Goal: Find contact information: Obtain details needed to contact an individual or organization

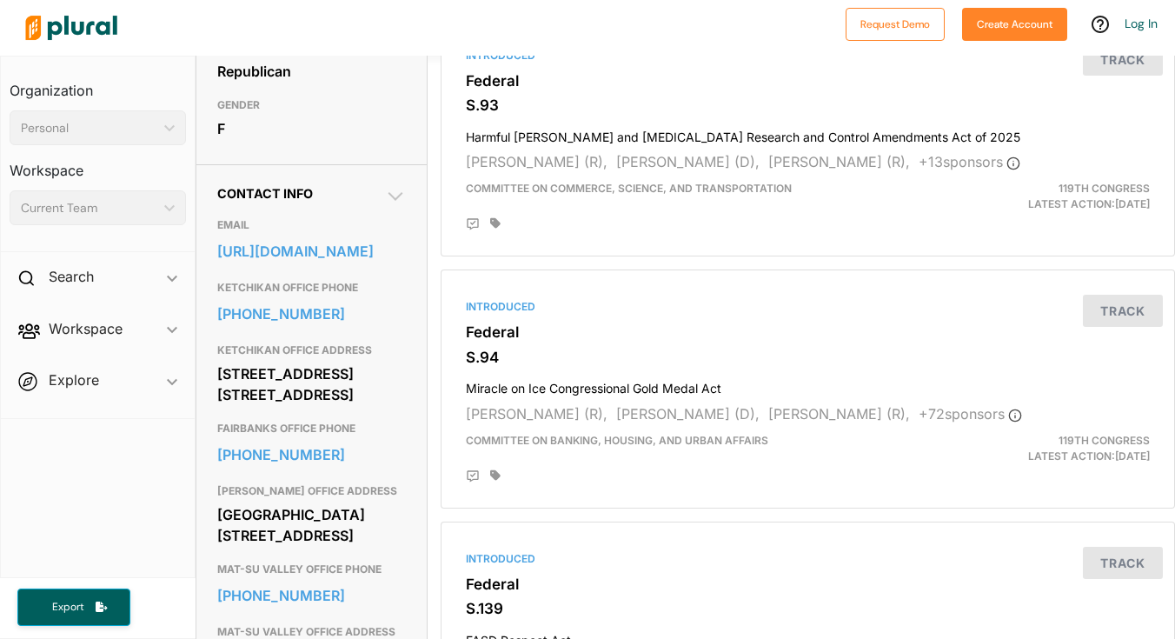
scroll to position [434, 0]
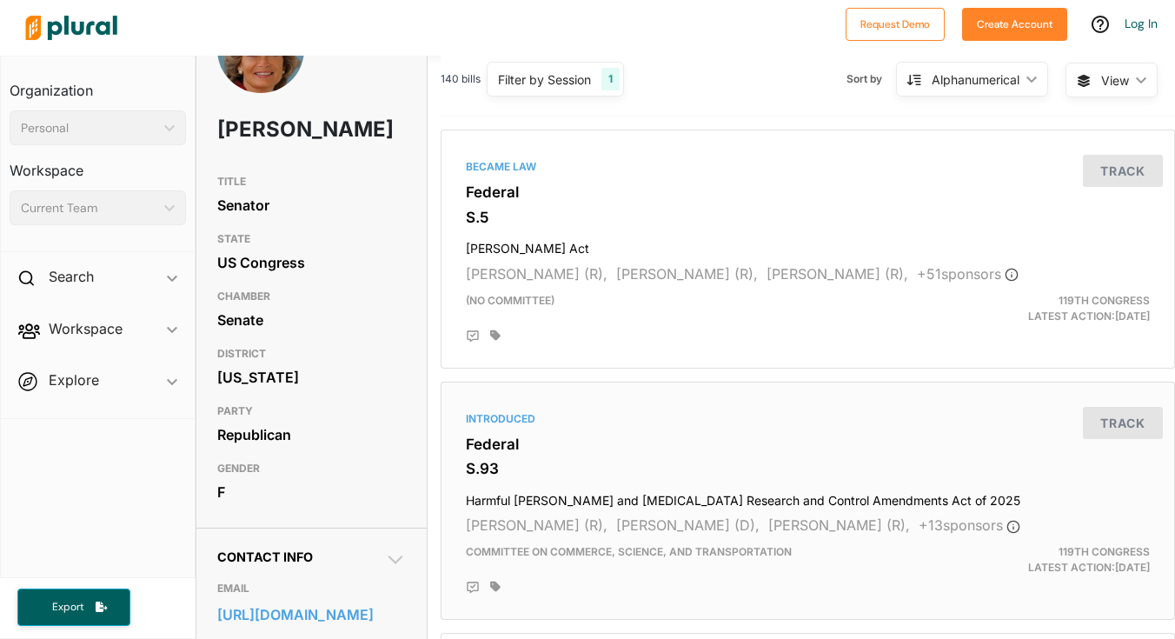
scroll to position [0, 0]
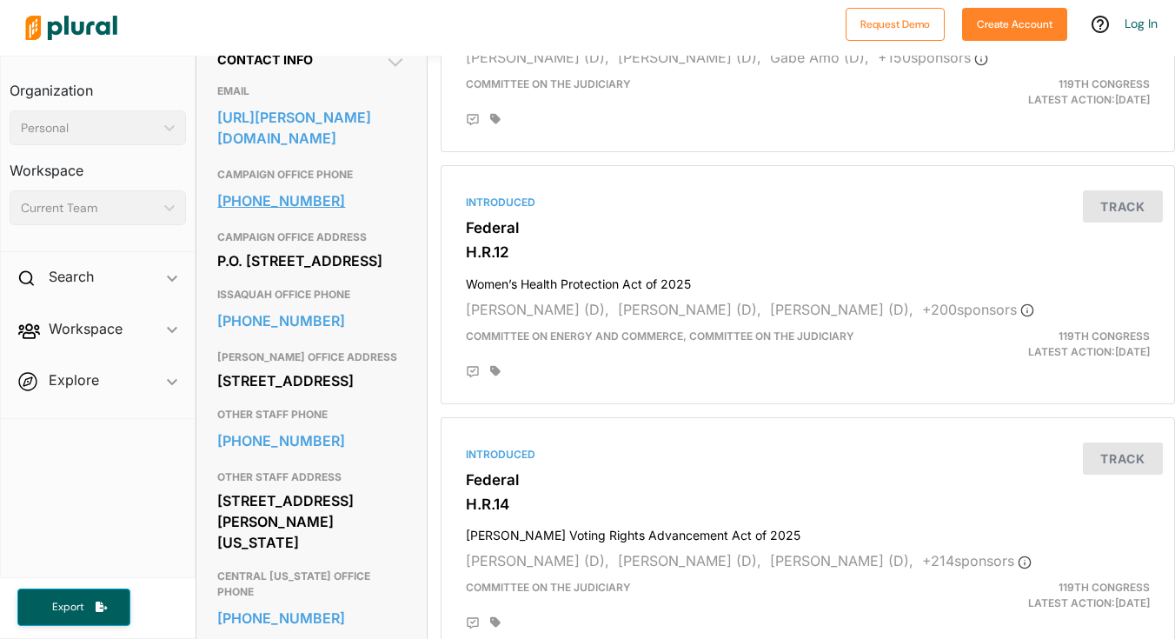
scroll to position [533, 0]
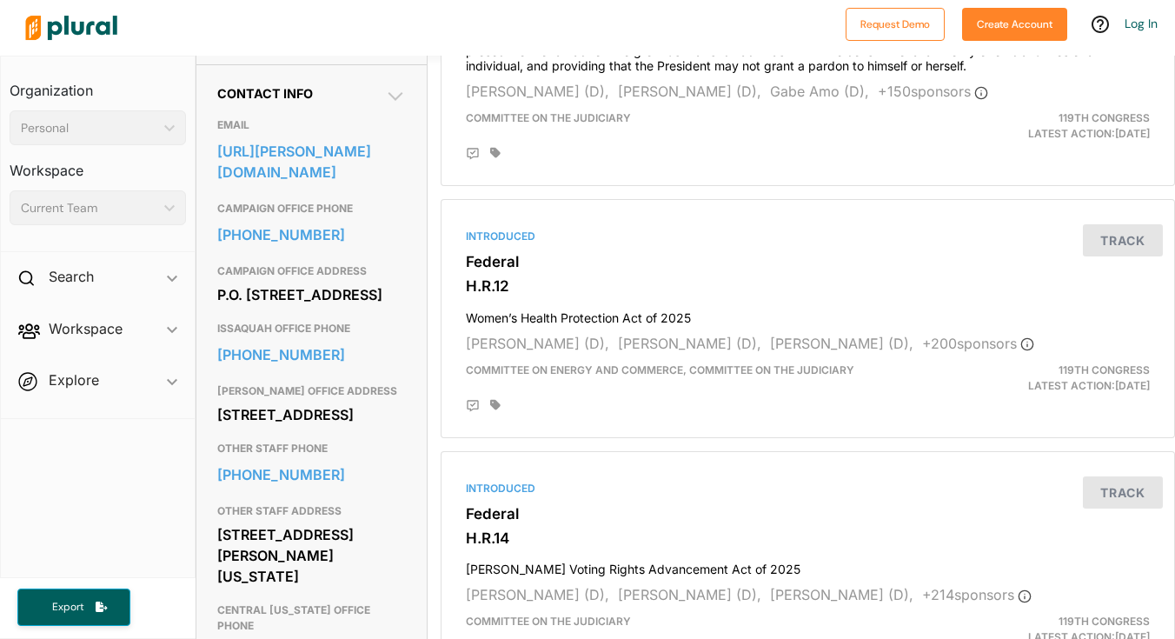
drag, startPoint x: 296, startPoint y: 206, endPoint x: 340, endPoint y: 89, distance: 125.1
click at [0, 0] on div "Request Demo Create Account Log In Organization Personal ic_keyboard_arrow_down…" at bounding box center [587, 319] width 1175 height 639
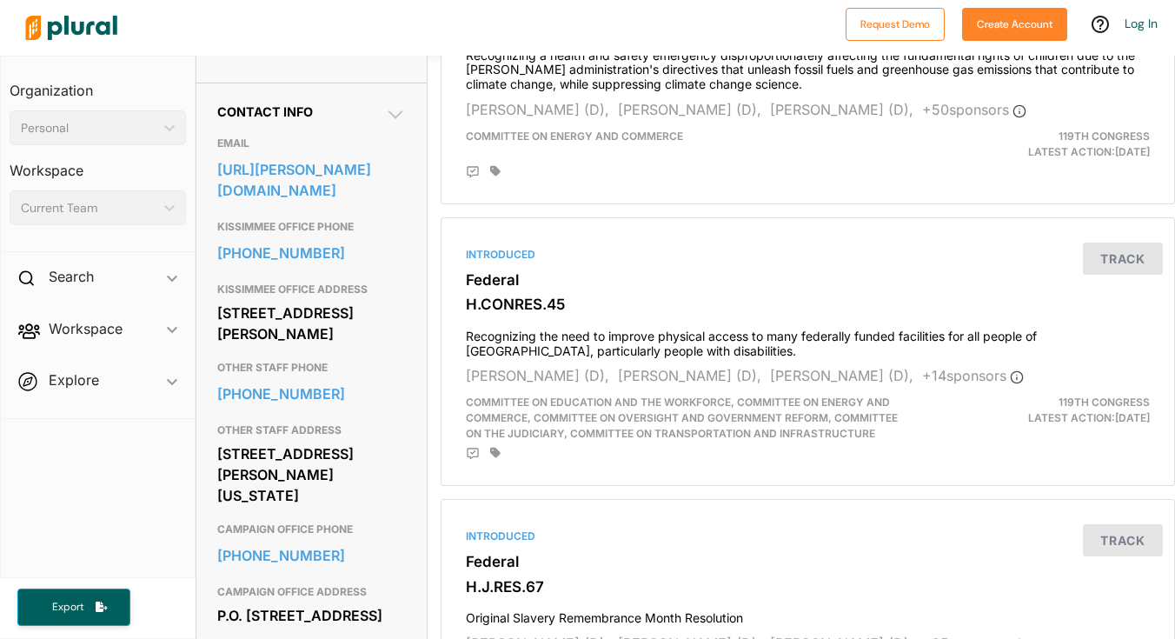
scroll to position [516, 0]
drag, startPoint x: 278, startPoint y: 212, endPoint x: 496, endPoint y: 8, distance: 298.7
click at [0, 0] on div "Request Demo Create Account Log In Organization Personal ic_keyboard_arrow_down…" at bounding box center [587, 319] width 1175 height 639
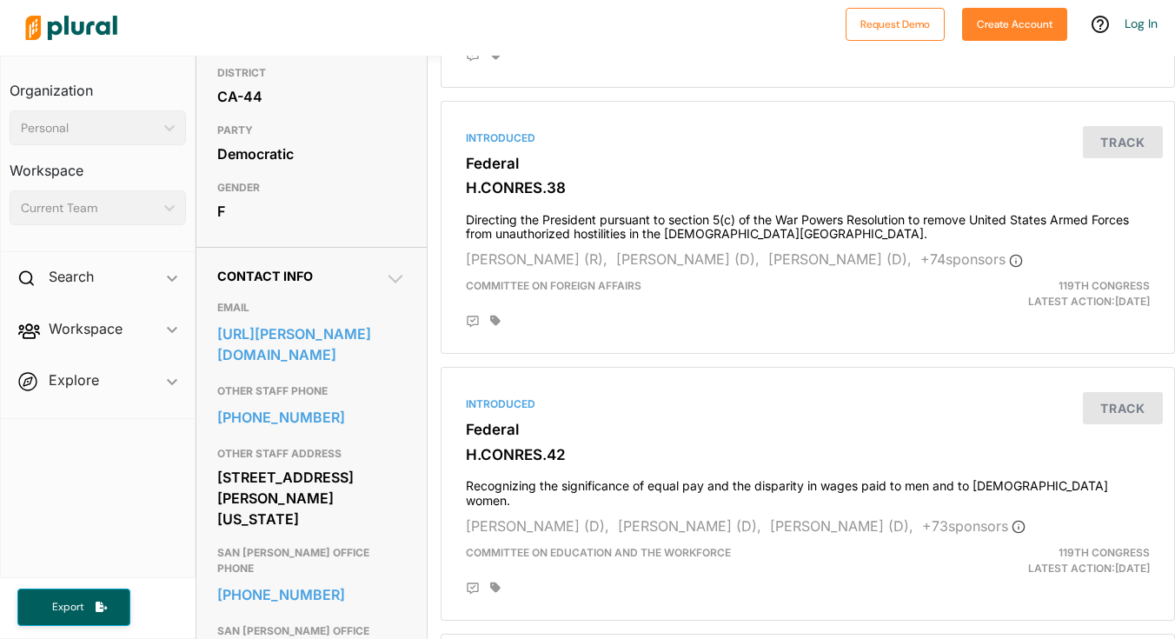
scroll to position [366, 0]
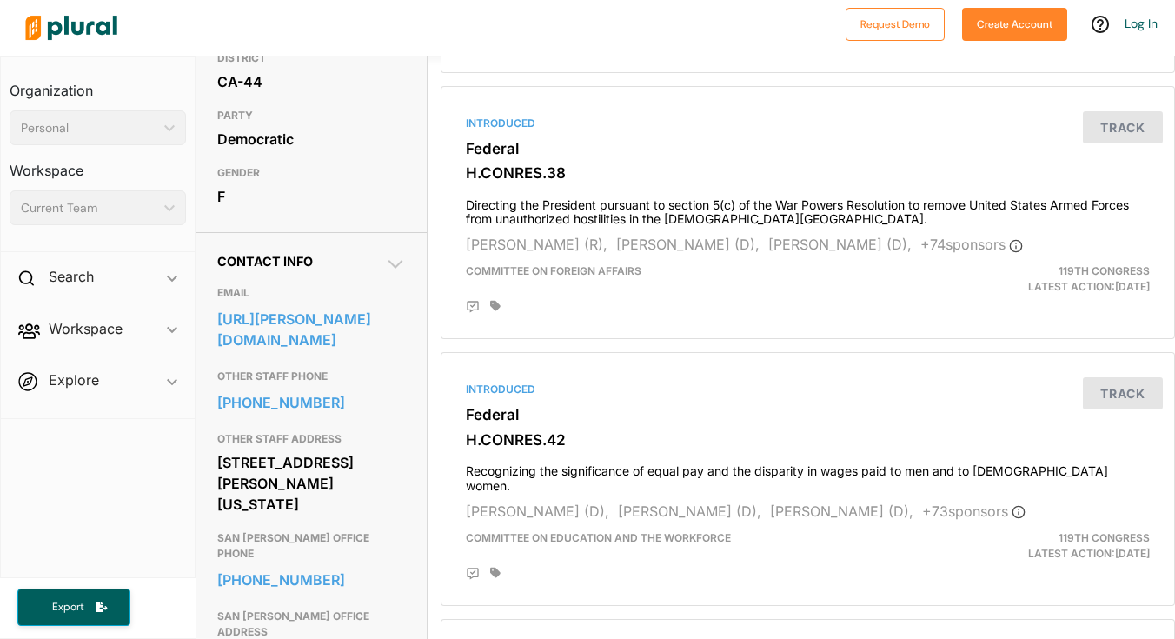
drag, startPoint x: 242, startPoint y: 367, endPoint x: 572, endPoint y: 13, distance: 483.2
click at [0, 0] on div "Request Demo Create Account Log In Organization Personal ic_keyboard_arrow_down…" at bounding box center [587, 319] width 1175 height 639
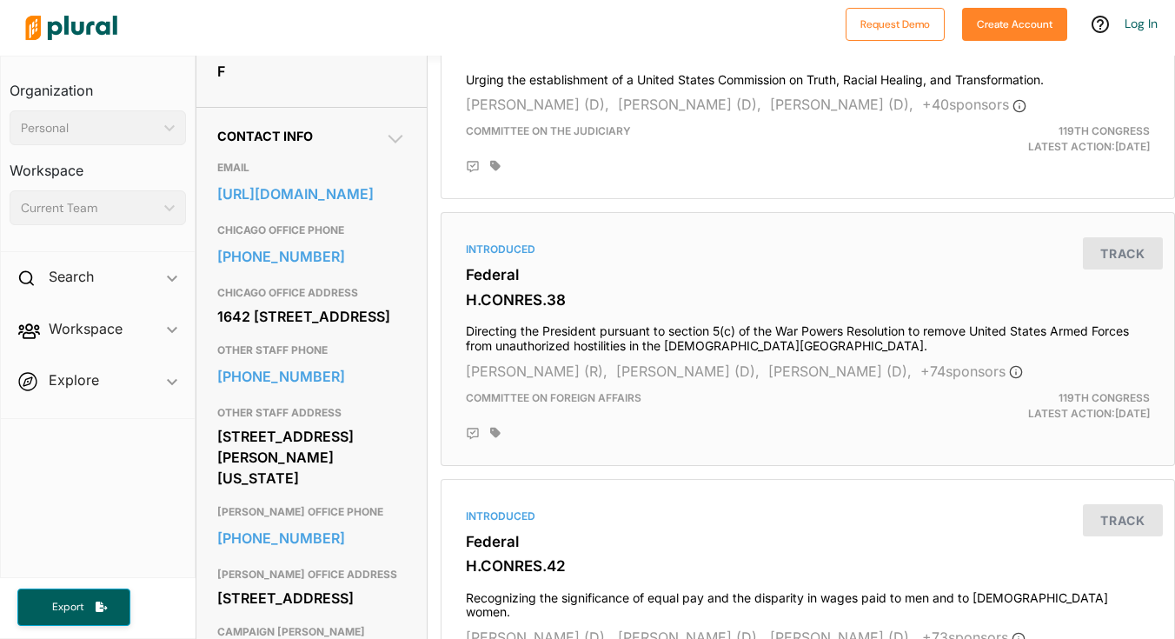
scroll to position [178, 0]
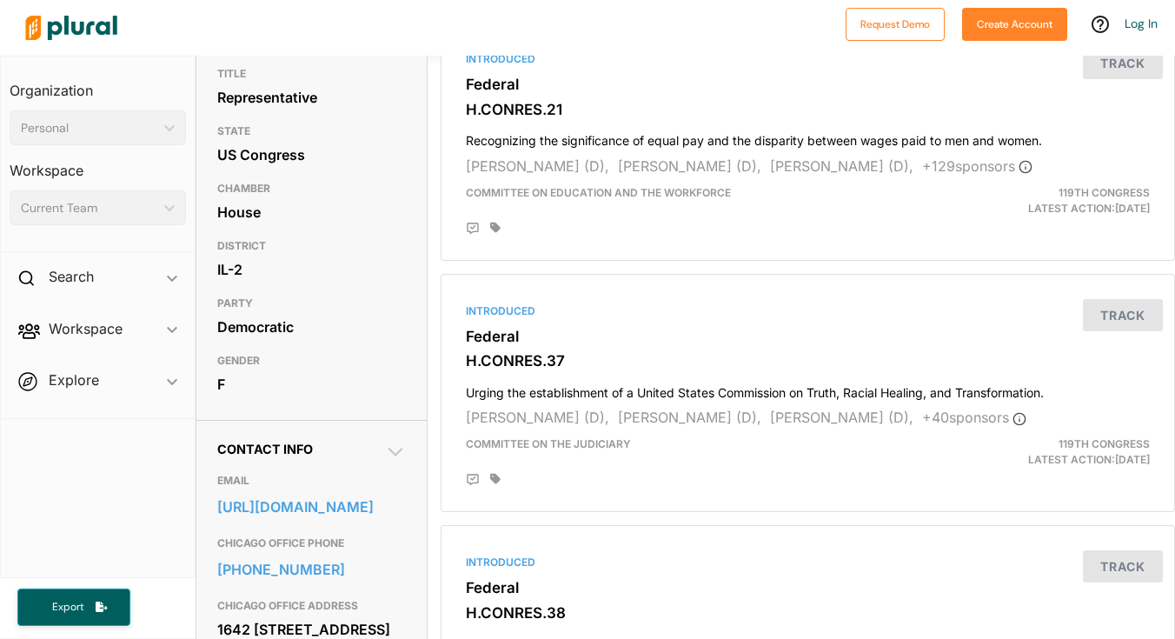
drag, startPoint x: 272, startPoint y: 230, endPoint x: 686, endPoint y: 27, distance: 461.6
click at [0, 0] on div "Request Demo Create Account Log In Organization Personal ic_keyboard_arrow_down…" at bounding box center [587, 319] width 1175 height 639
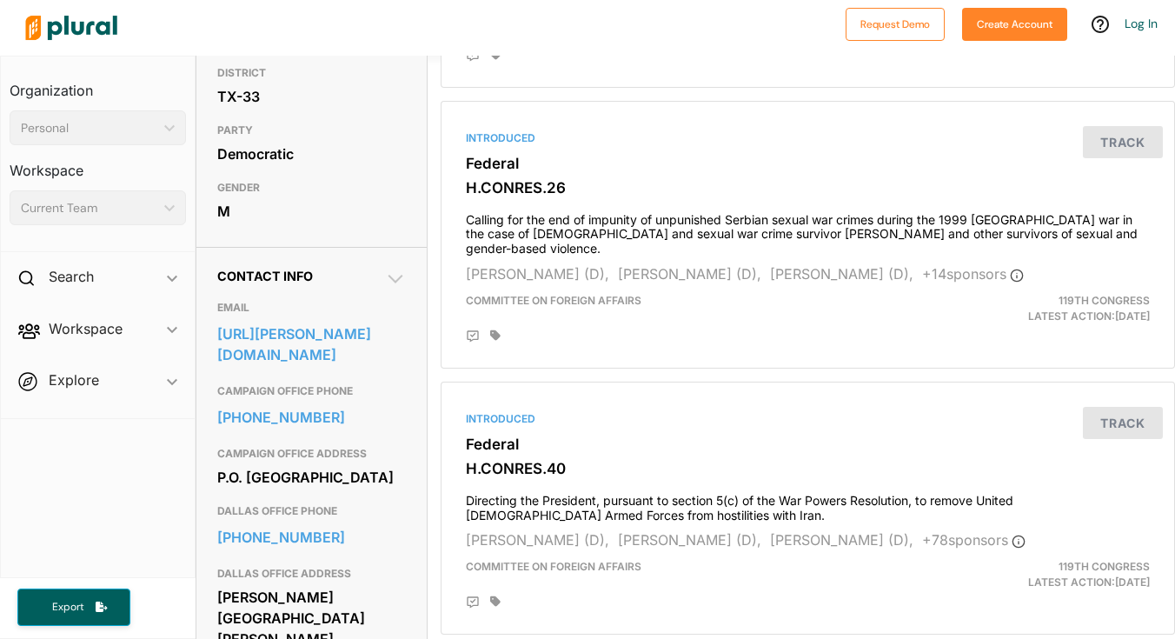
scroll to position [403, 0]
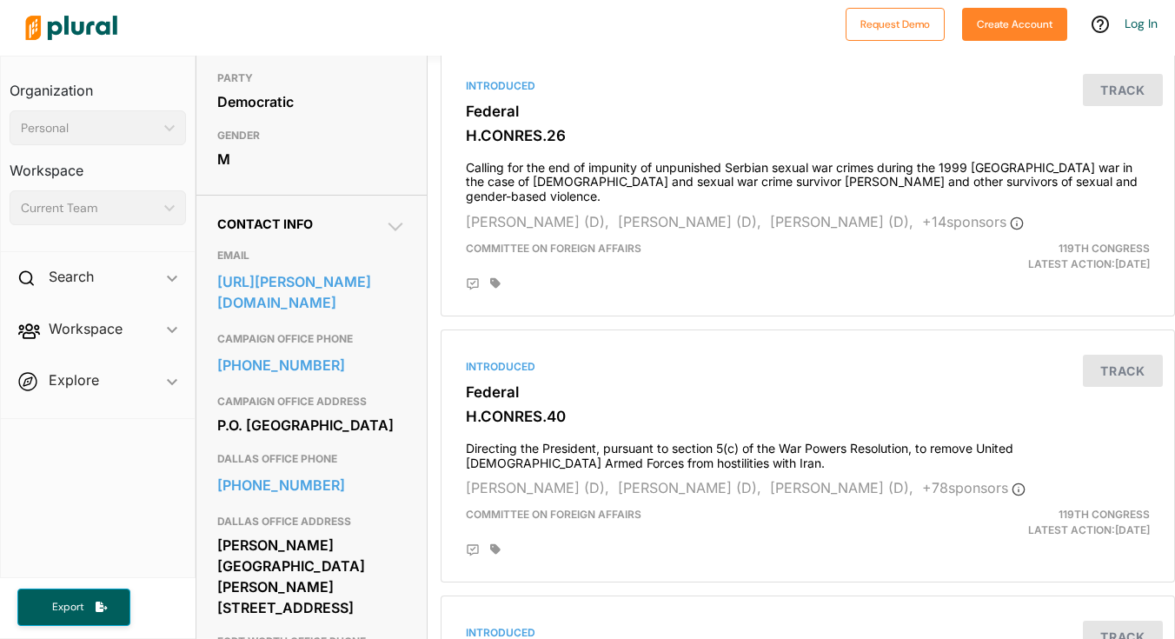
drag, startPoint x: 328, startPoint y: 315, endPoint x: 483, endPoint y: 30, distance: 324.7
click at [0, 0] on div "Request Demo Create Account Log In Organization Personal ic_keyboard_arrow_down…" at bounding box center [587, 319] width 1175 height 639
